Goal: Check status: Check status

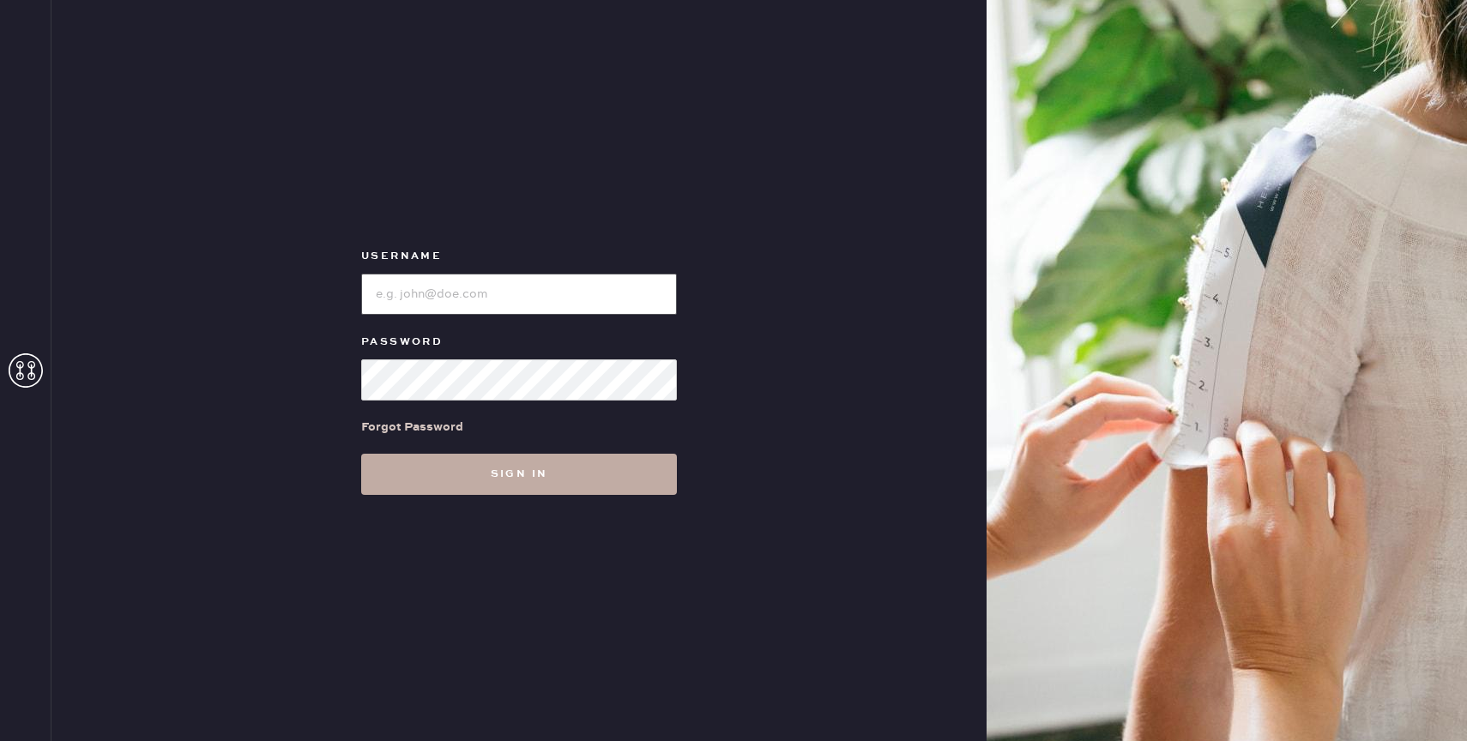
type input "reformationbond"
click at [448, 473] on button "Sign in" at bounding box center [519, 474] width 316 height 41
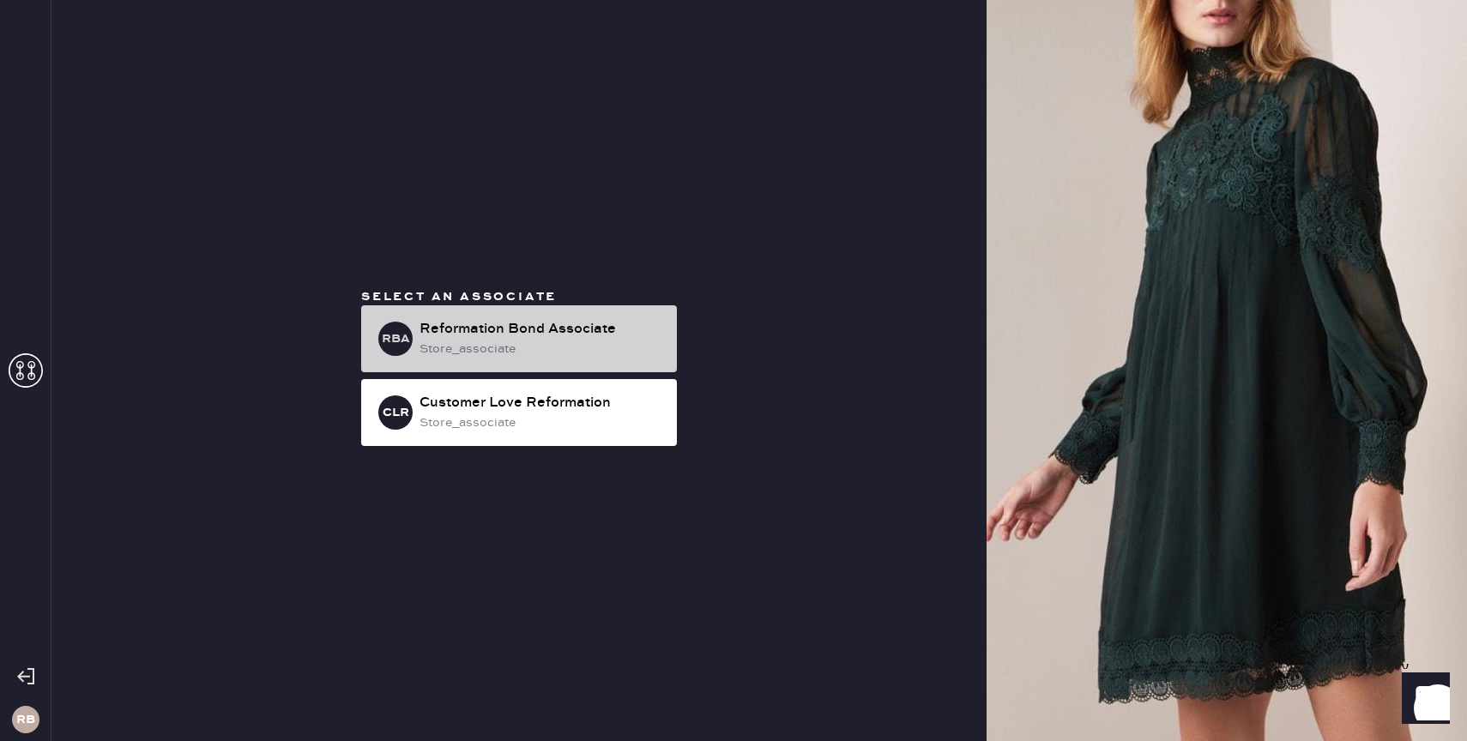
click at [557, 308] on div "RBA Reformation Bond Associate store_associate" at bounding box center [519, 338] width 316 height 67
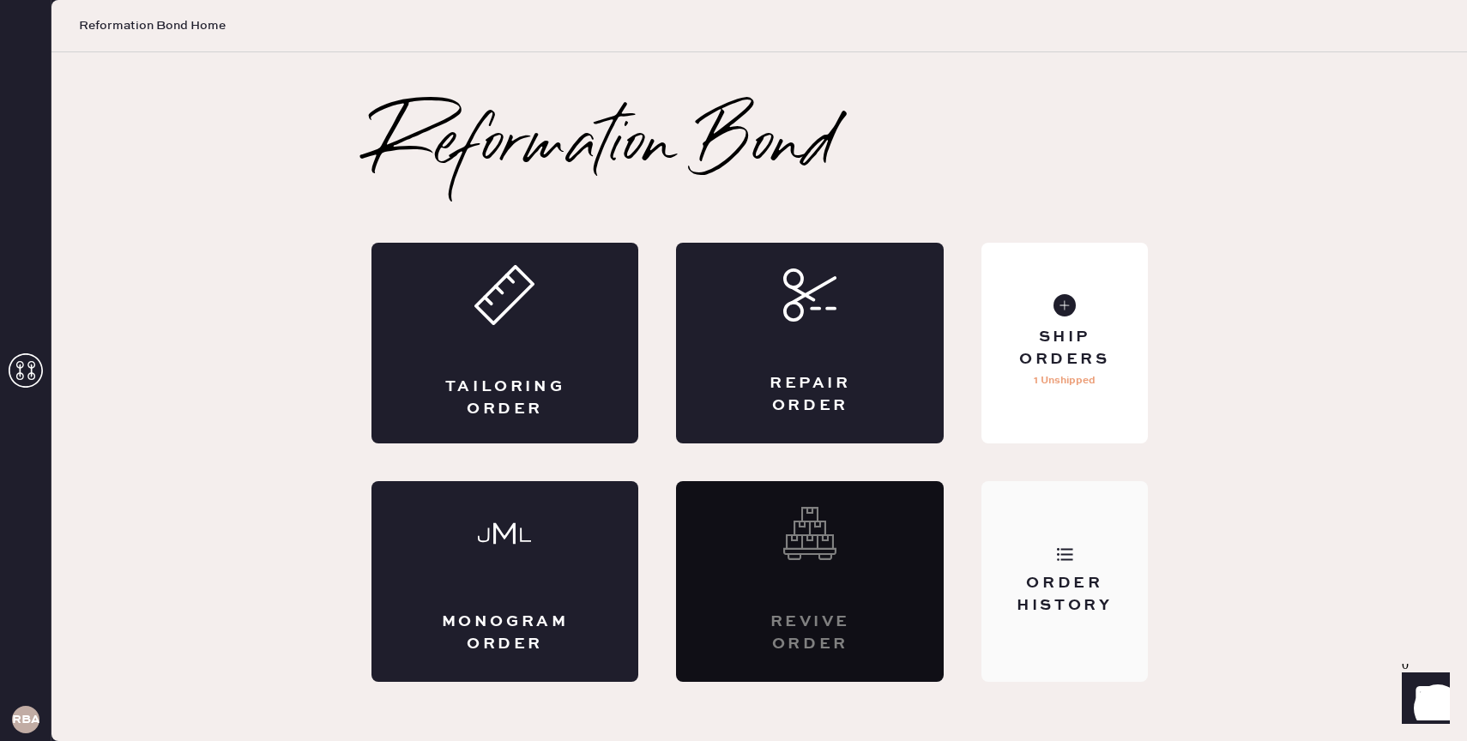
click at [1026, 552] on div "Order History" at bounding box center [1064, 581] width 166 height 201
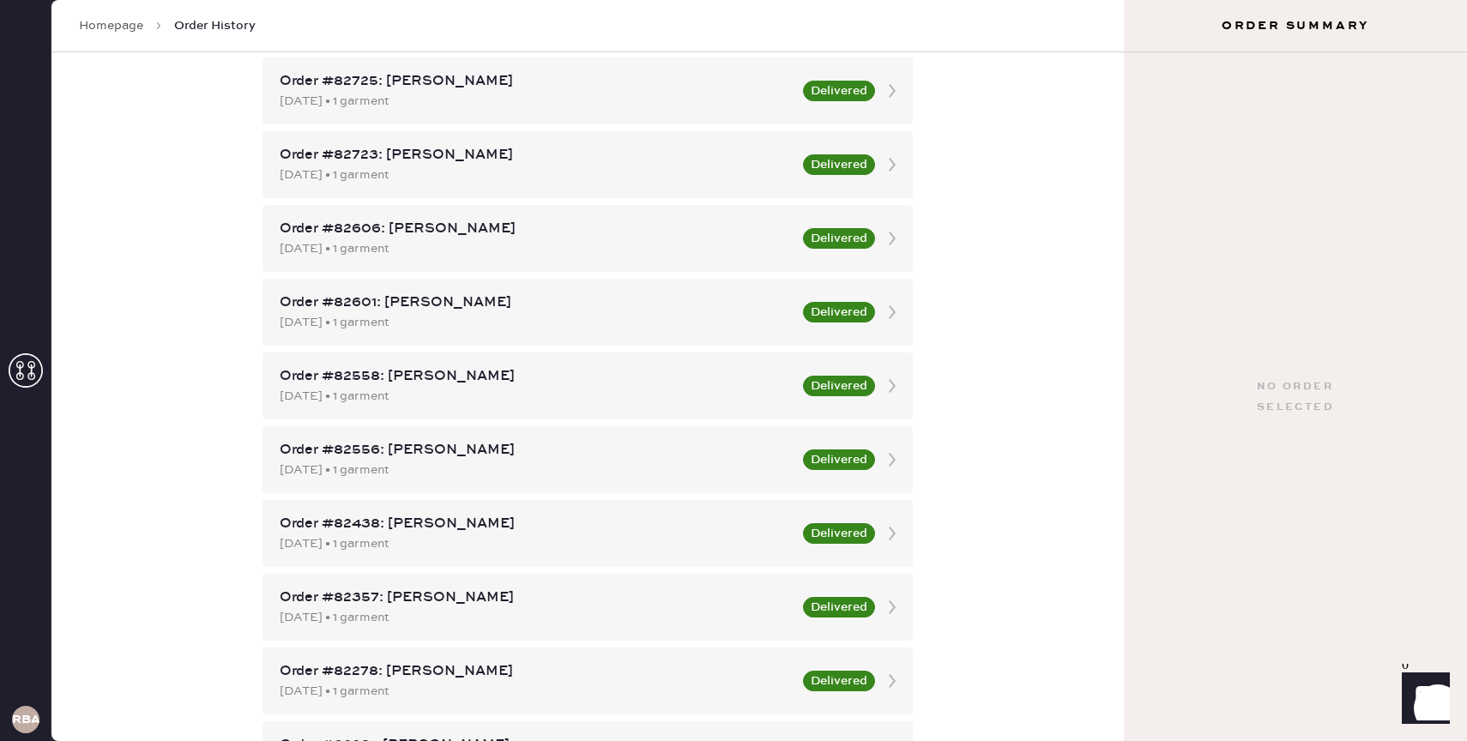
scroll to position [561, 0]
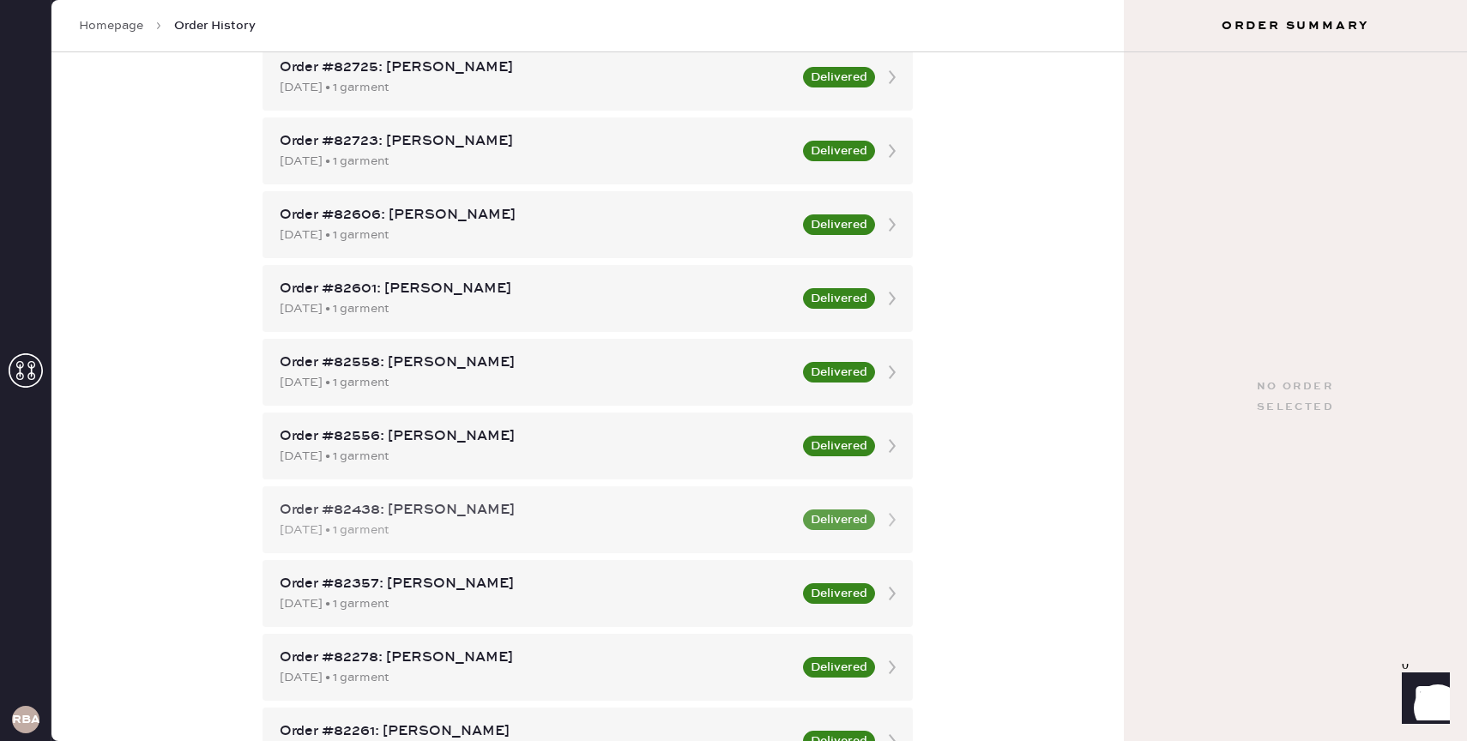
click at [574, 521] on div "[DATE] • 1 garment" at bounding box center [536, 530] width 513 height 19
